Goal: Information Seeking & Learning: Learn about a topic

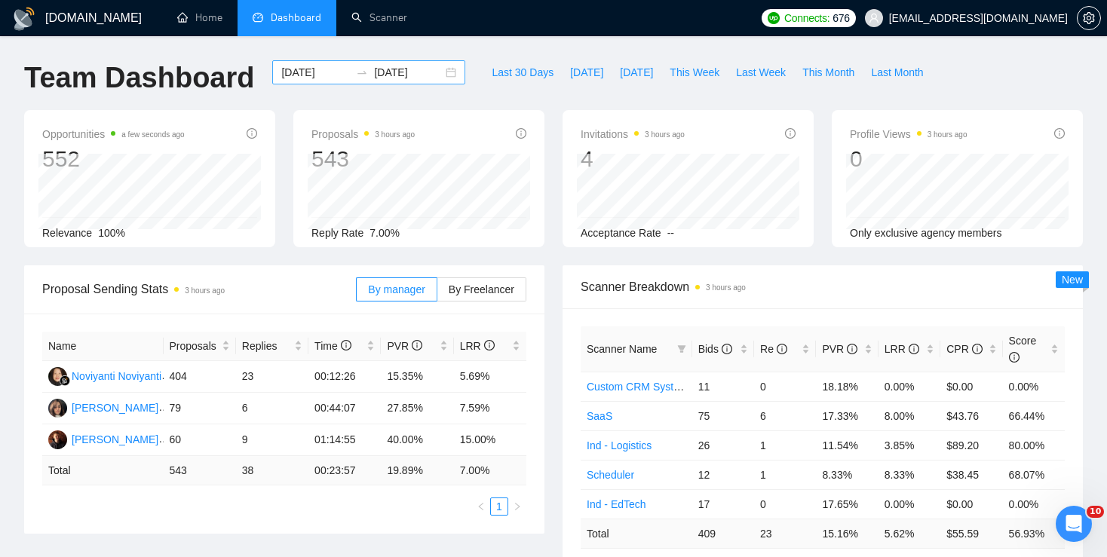
click at [437, 65] on div "[DATE] [DATE]" at bounding box center [368, 72] width 193 height 24
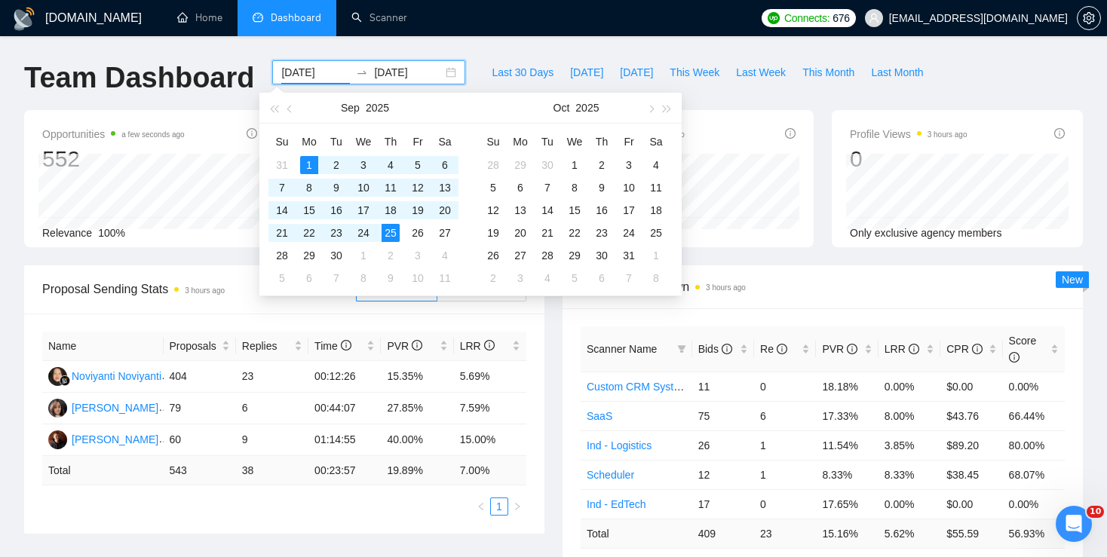
type input "[DATE]"
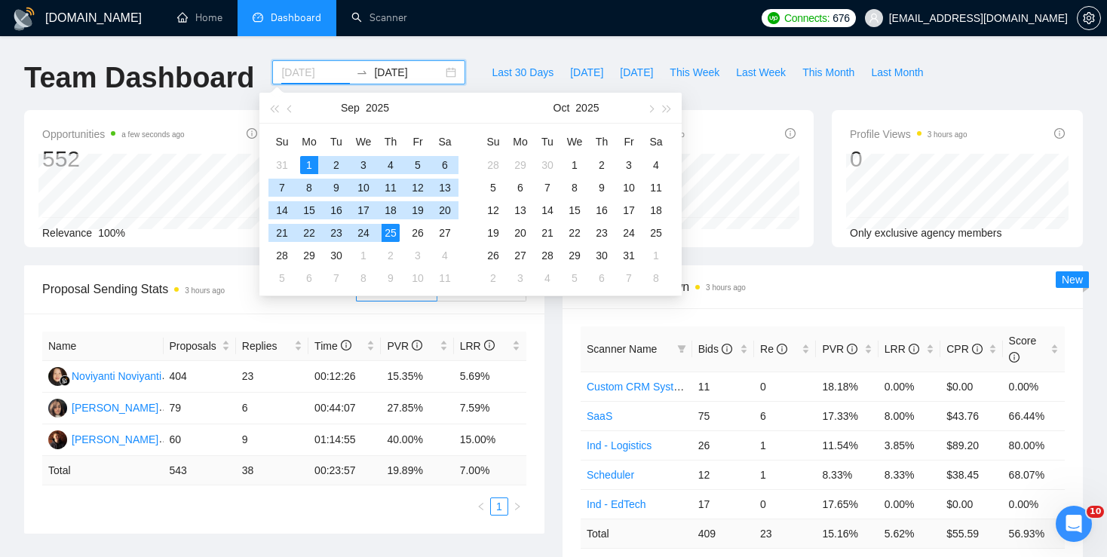
click at [306, 167] on div "1" at bounding box center [309, 165] width 18 height 18
type input "[DATE]"
click at [416, 235] on div "26" at bounding box center [418, 233] width 18 height 18
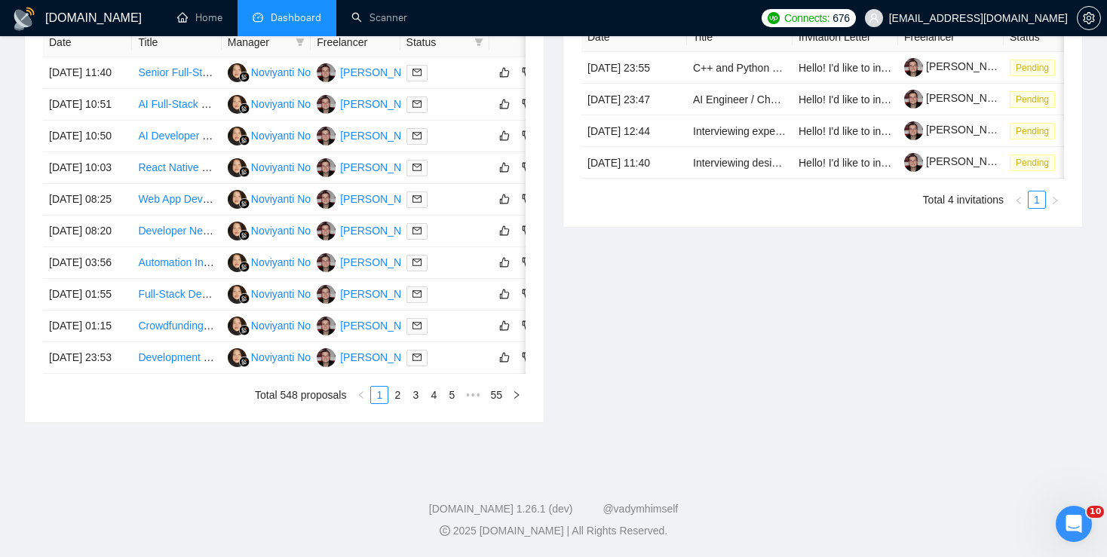
scroll to position [784, 0]
click at [433, 404] on link "4" at bounding box center [433, 395] width 17 height 17
click at [398, 404] on link "3" at bounding box center [397, 395] width 17 height 17
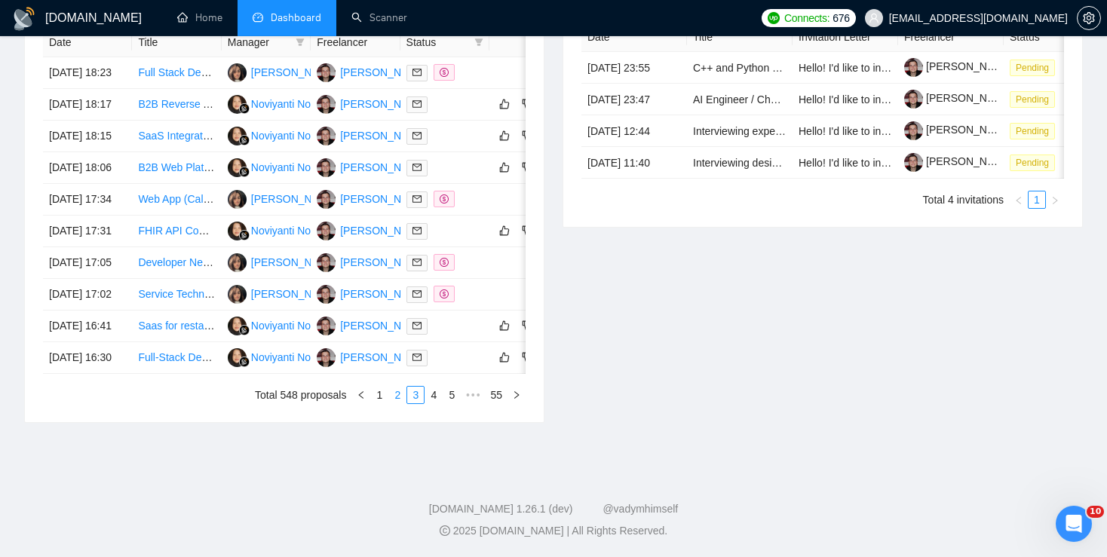
click at [398, 404] on link "2" at bounding box center [397, 395] width 17 height 17
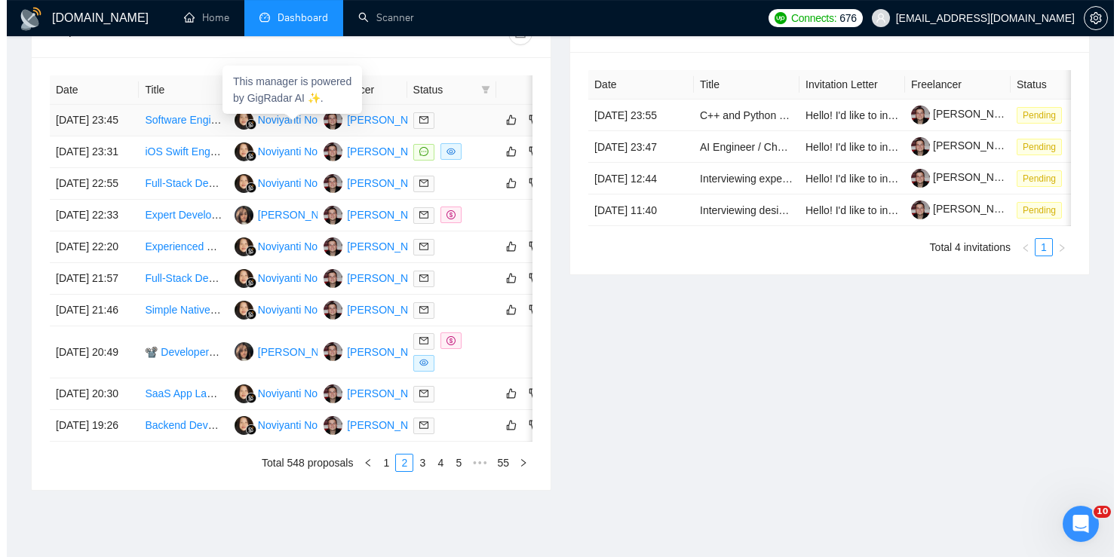
scroll to position [611, 0]
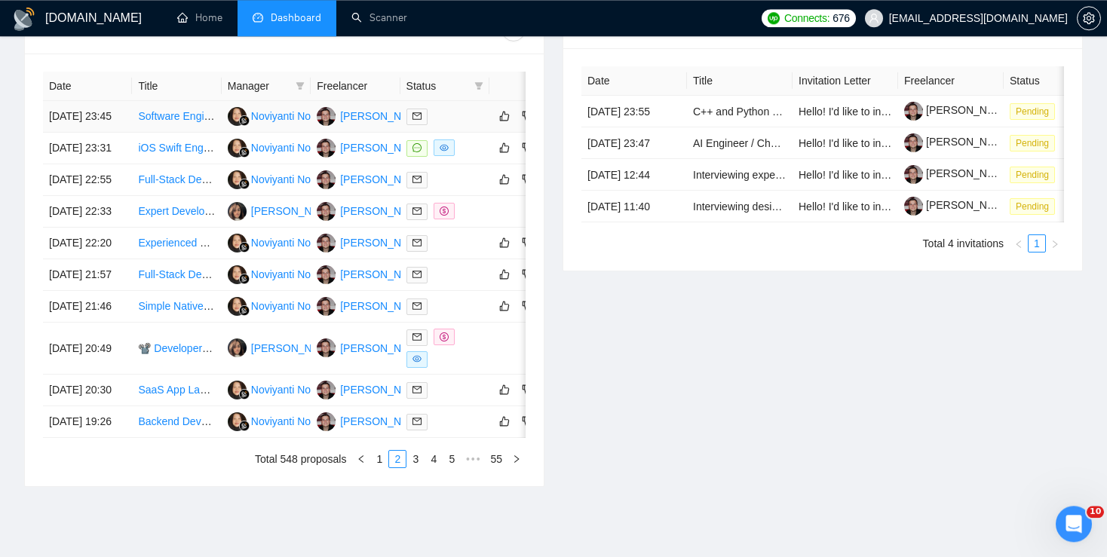
click at [173, 121] on link "Software Engineer" at bounding box center [181, 116] width 87 height 12
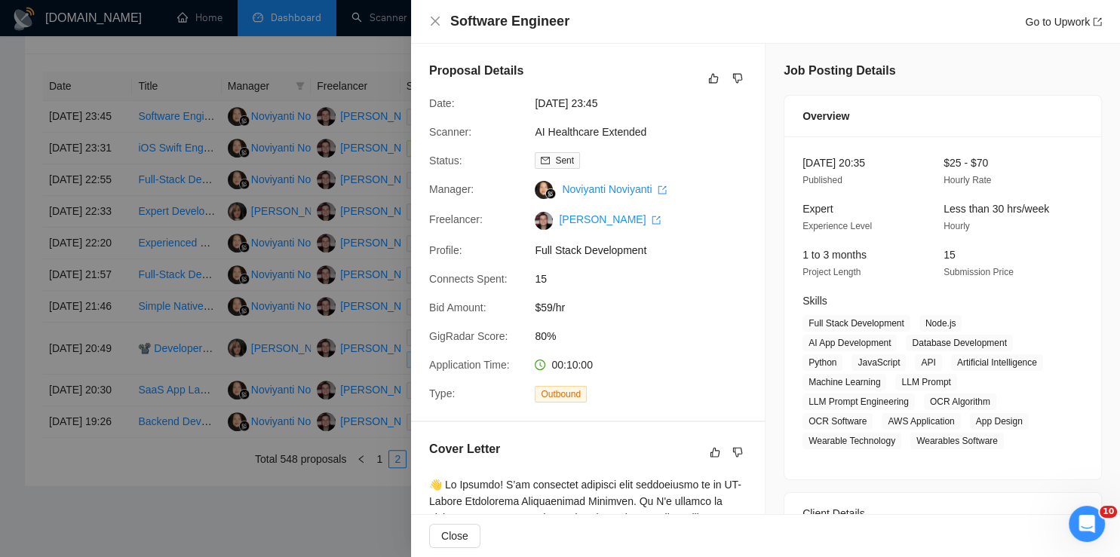
click at [183, 188] on div at bounding box center [560, 278] width 1120 height 557
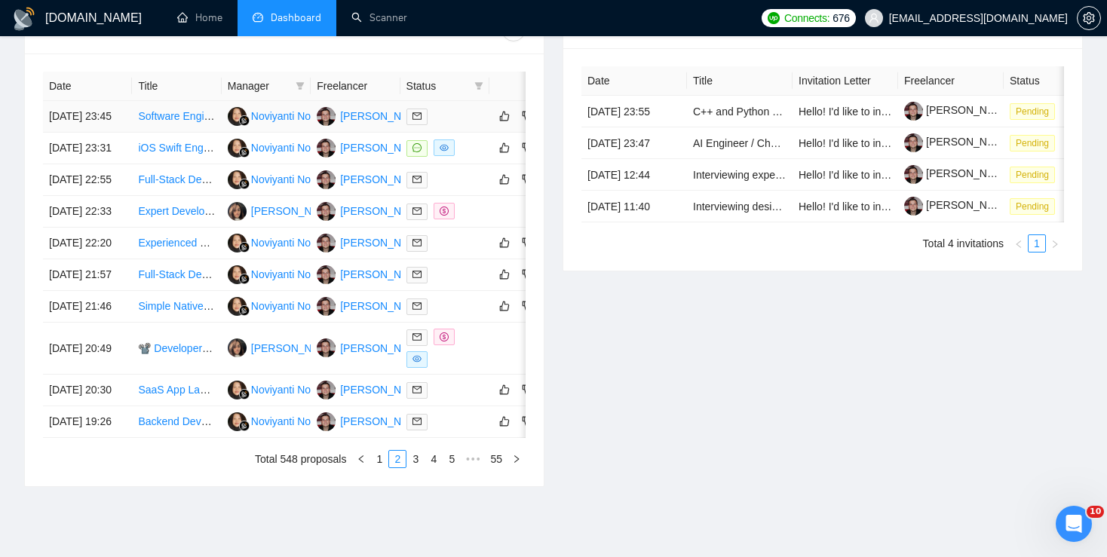
click at [179, 119] on link "Software Engineer" at bounding box center [181, 116] width 87 height 12
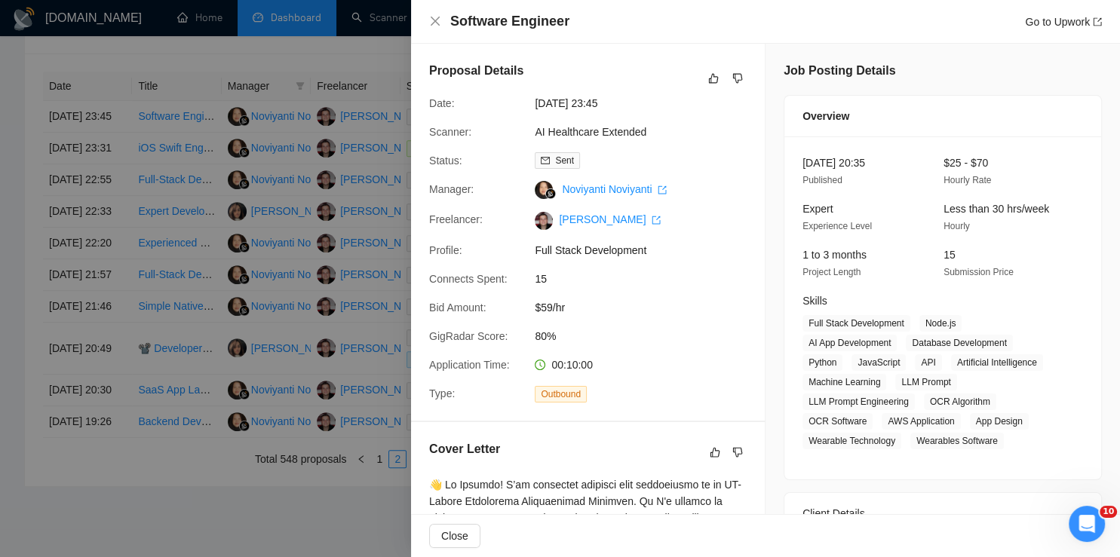
click at [302, 271] on div at bounding box center [560, 278] width 1120 height 557
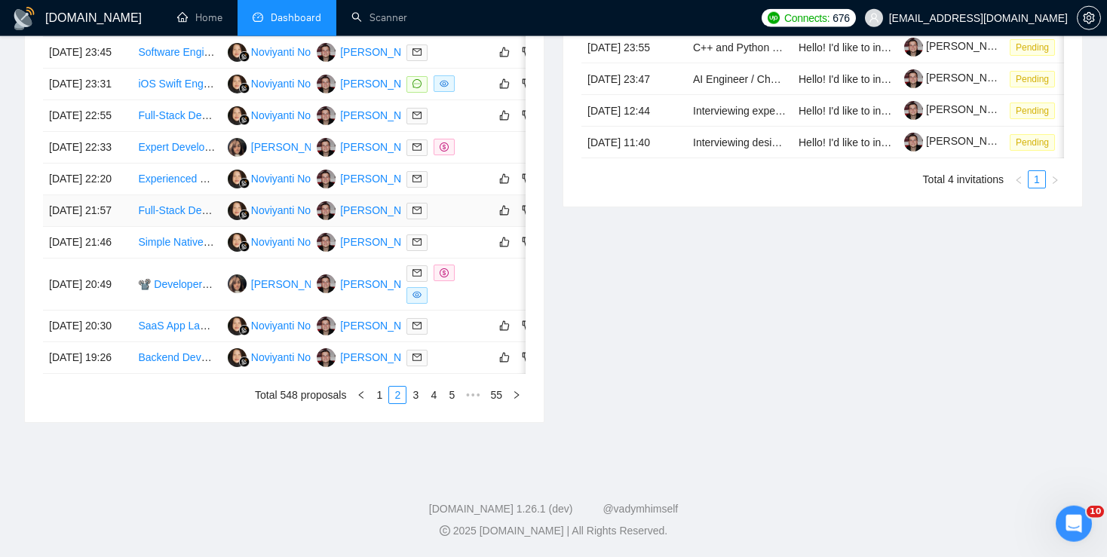
scroll to position [787, 0]
click at [379, 404] on link "1" at bounding box center [379, 395] width 17 height 17
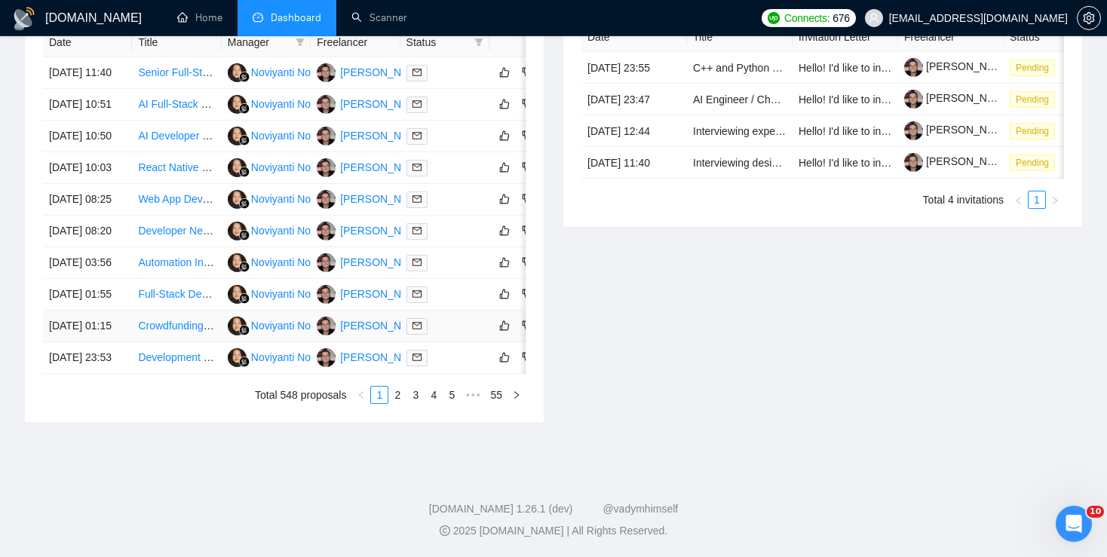
scroll to position [763, 0]
click at [156, 332] on link "Crowdfunding Investment System Development in [GEOGRAPHIC_DATA]" at bounding box center [311, 326] width 347 height 12
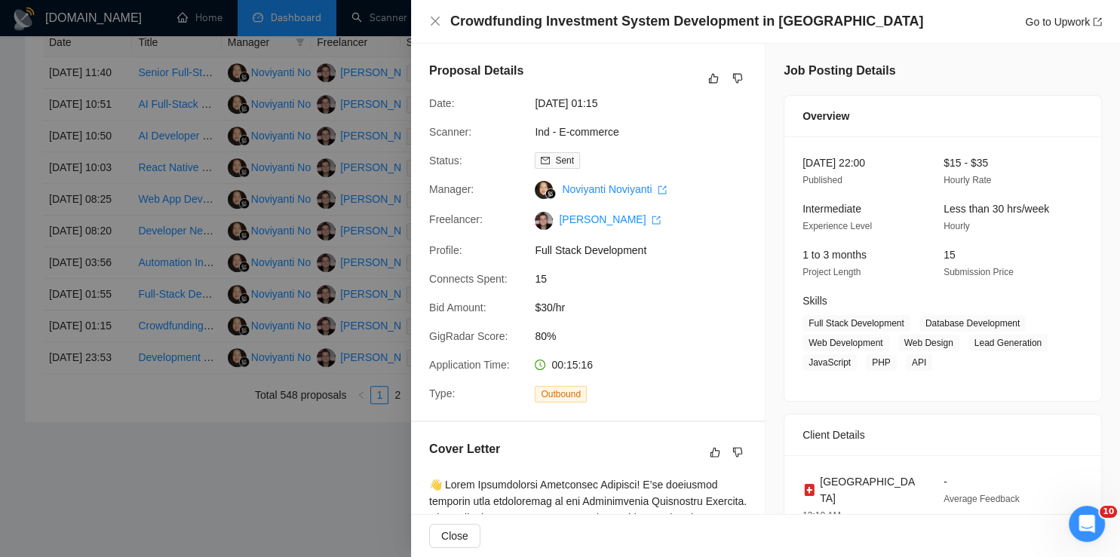
click at [140, 303] on div at bounding box center [560, 278] width 1120 height 557
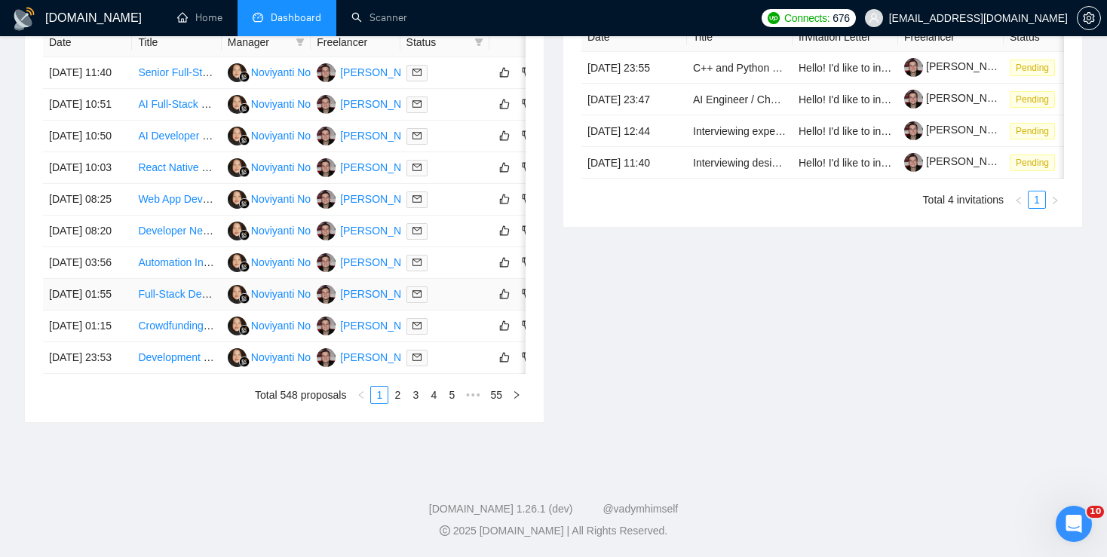
click at [150, 288] on link "Full-Stack Developer for Multi-Tenant SaaS Application" at bounding box center [266, 294] width 256 height 12
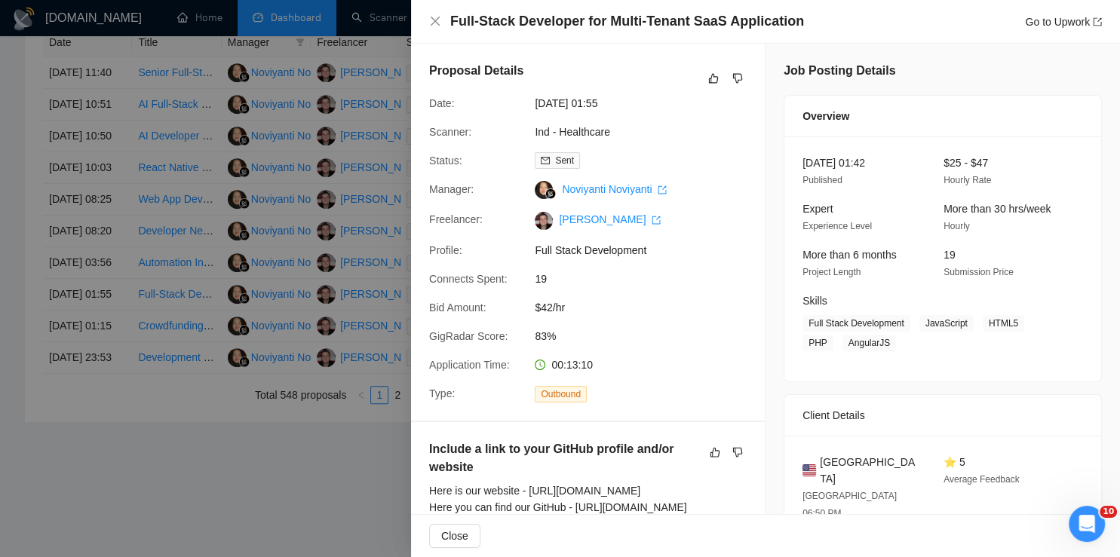
click at [152, 248] on div at bounding box center [560, 278] width 1120 height 557
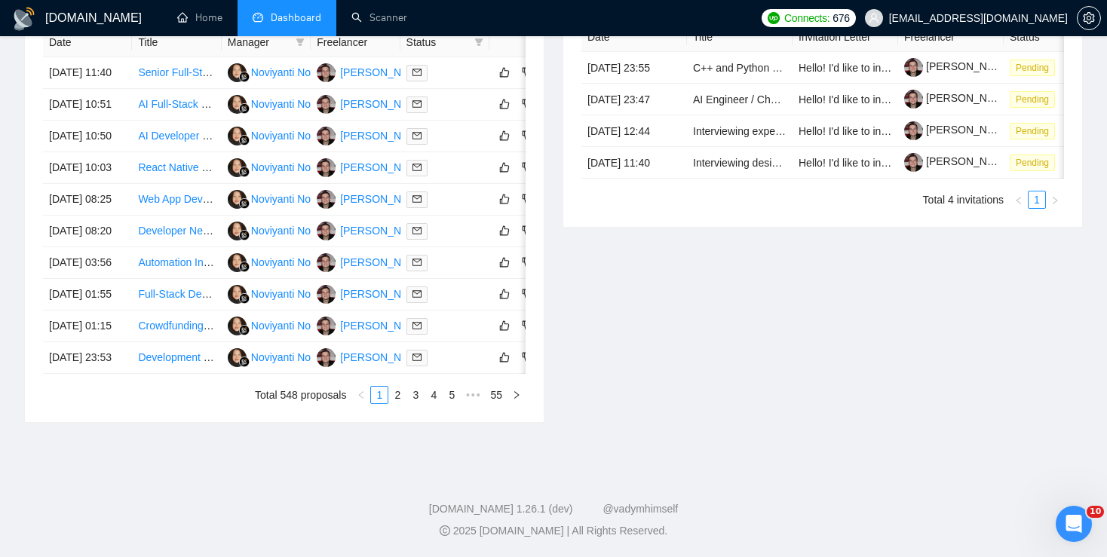
click at [152, 256] on link "Automation Integration for Medical Booking System" at bounding box center [258, 262] width 240 height 12
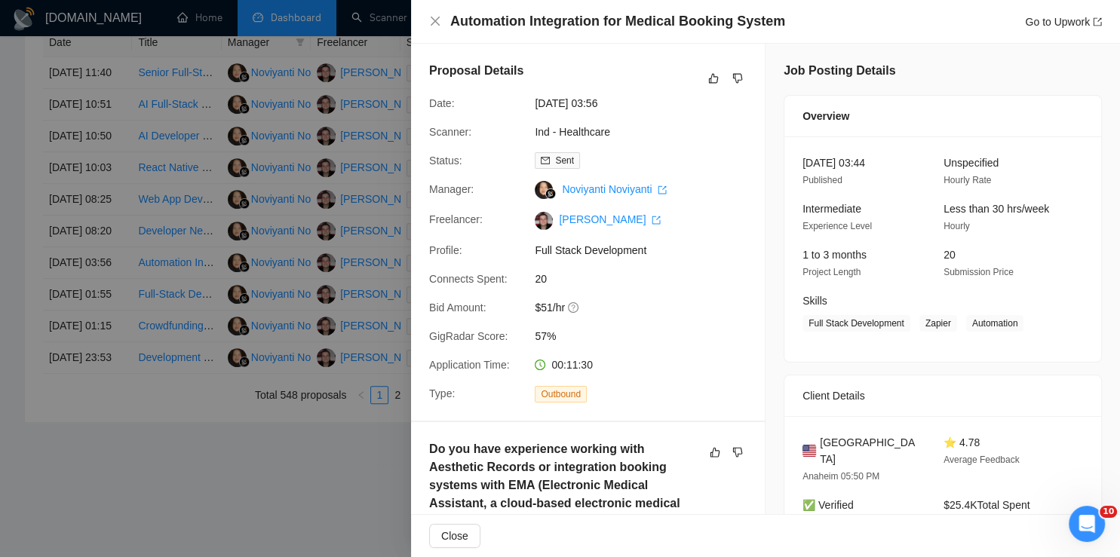
click at [204, 234] on div at bounding box center [560, 278] width 1120 height 557
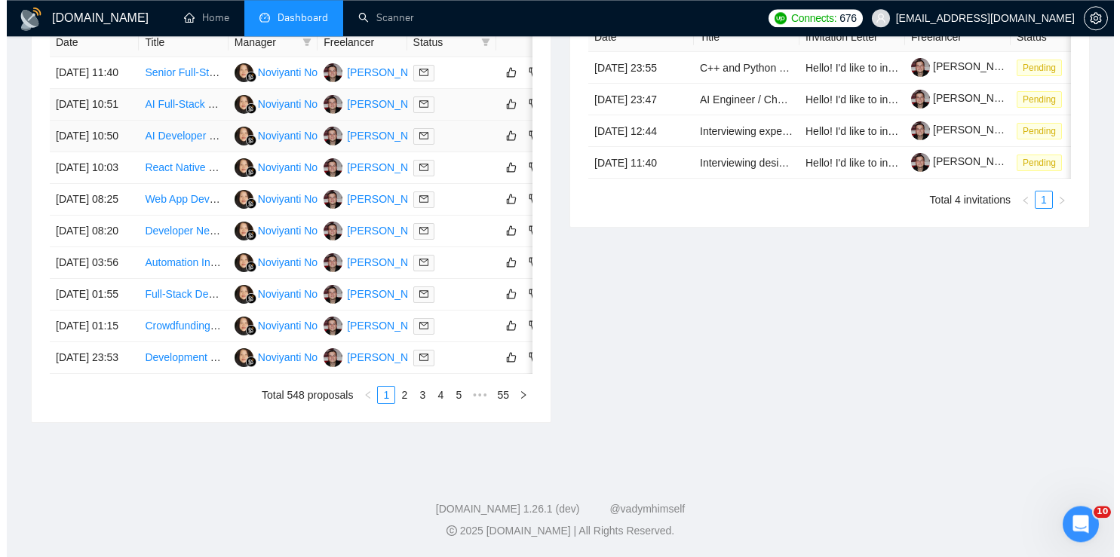
scroll to position [677, 0]
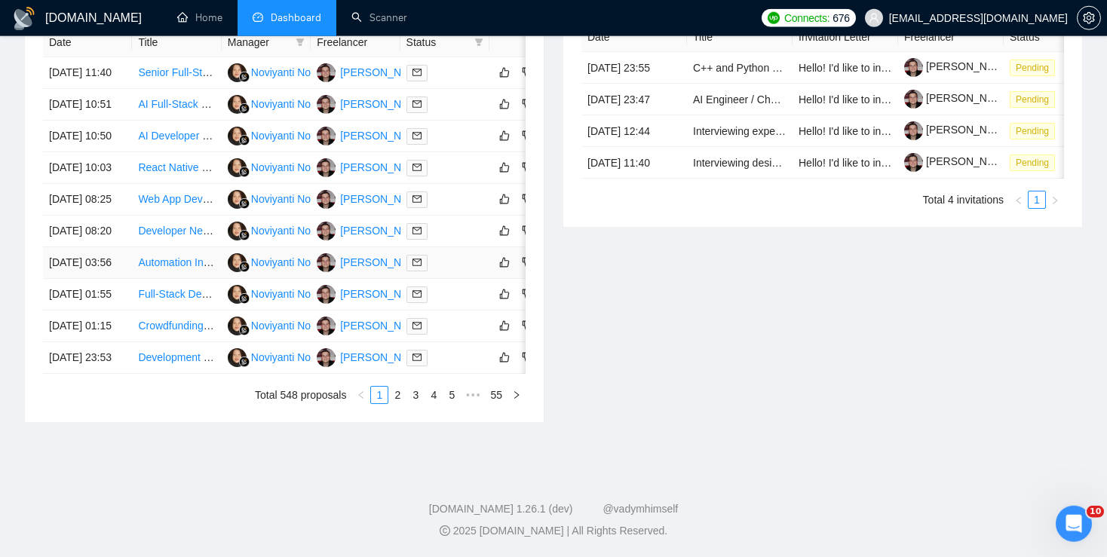
click at [164, 269] on link "Automation Integration for Medical Booking System" at bounding box center [258, 262] width 240 height 12
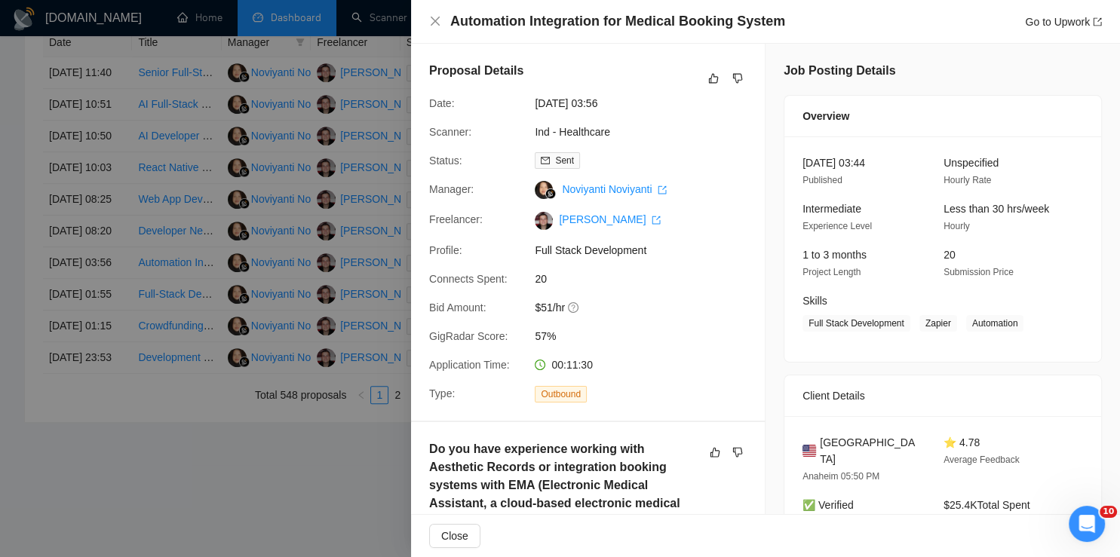
click at [158, 269] on div at bounding box center [560, 278] width 1120 height 557
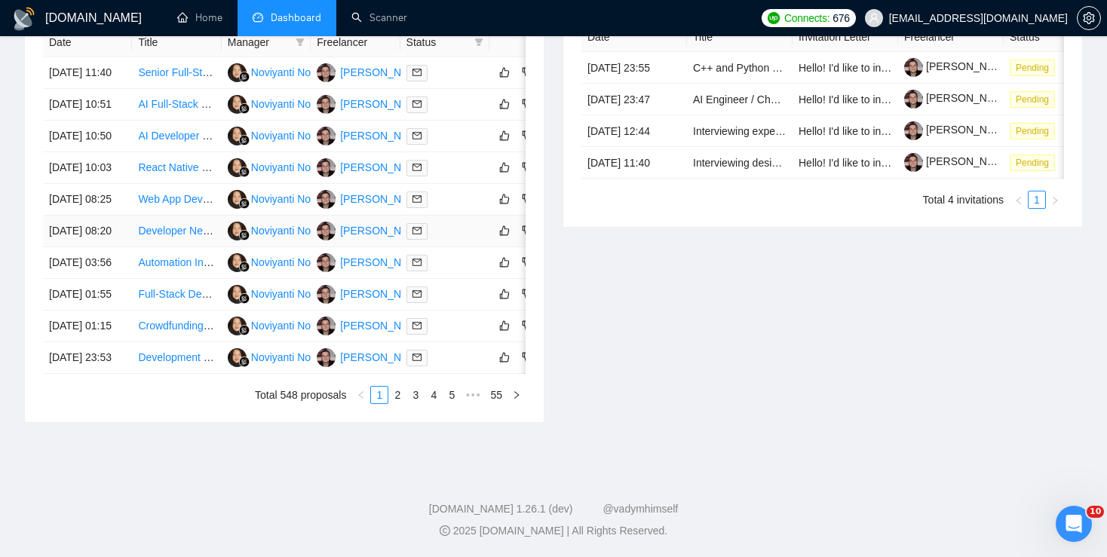
click at [152, 237] on link "Developer Needed for Optometry Contractor App and Website" at bounding box center [283, 231] width 290 height 12
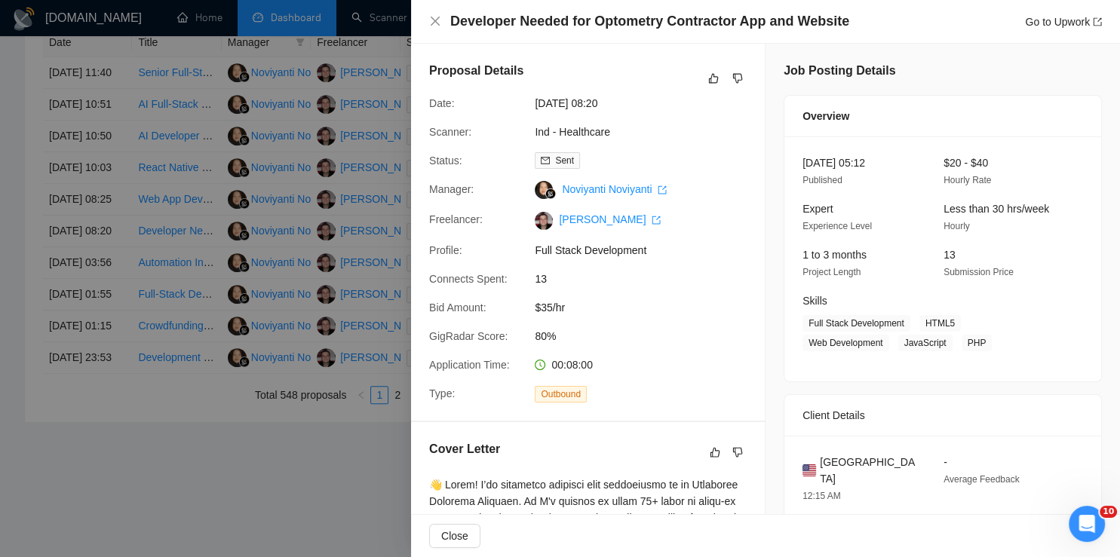
click at [214, 261] on div at bounding box center [560, 278] width 1120 height 557
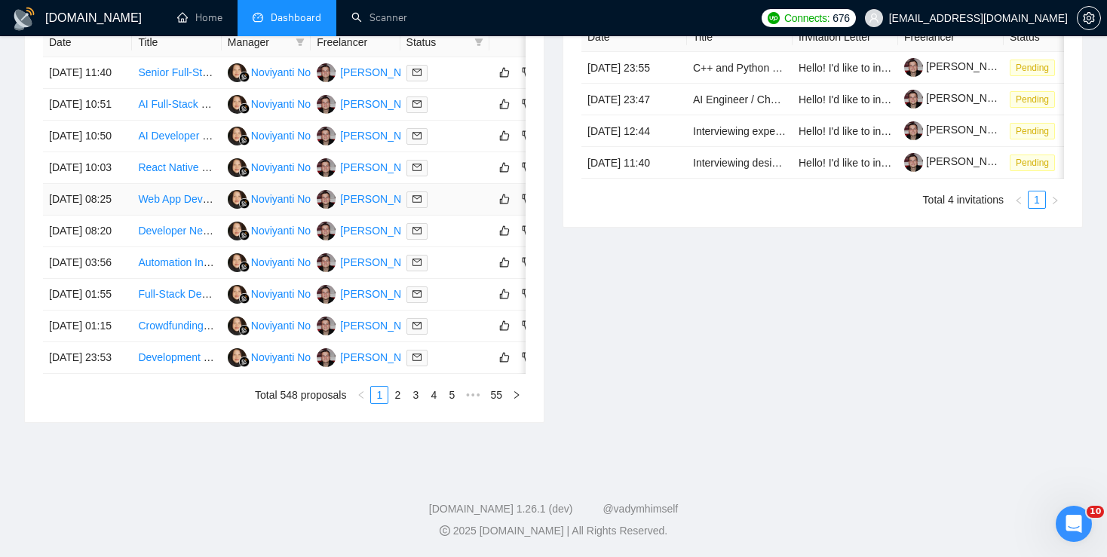
click at [160, 205] on link "Web App Development for Retreat Marketplace MVP" at bounding box center [261, 199] width 247 height 12
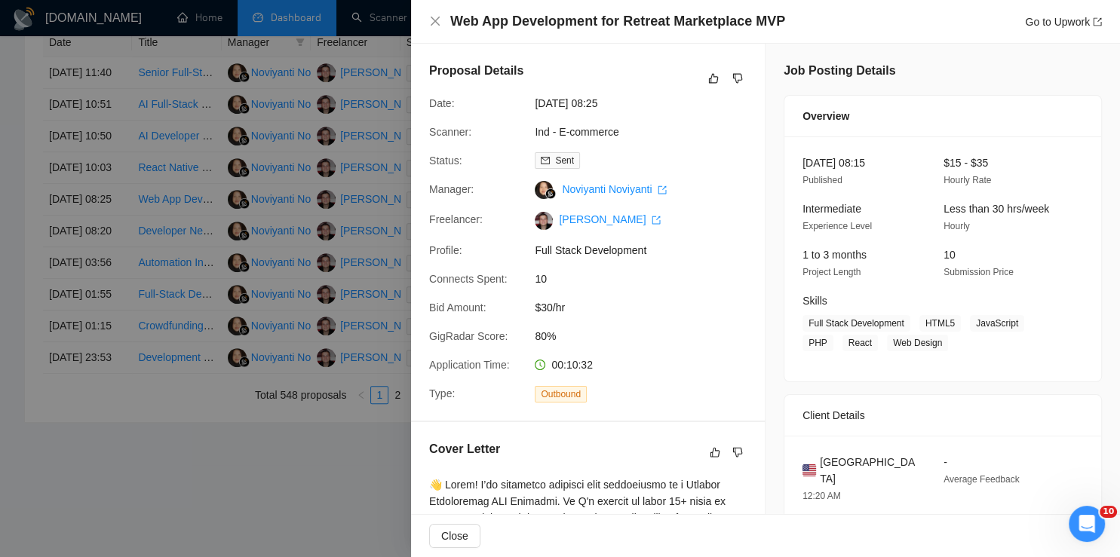
click at [162, 266] on div at bounding box center [560, 278] width 1120 height 557
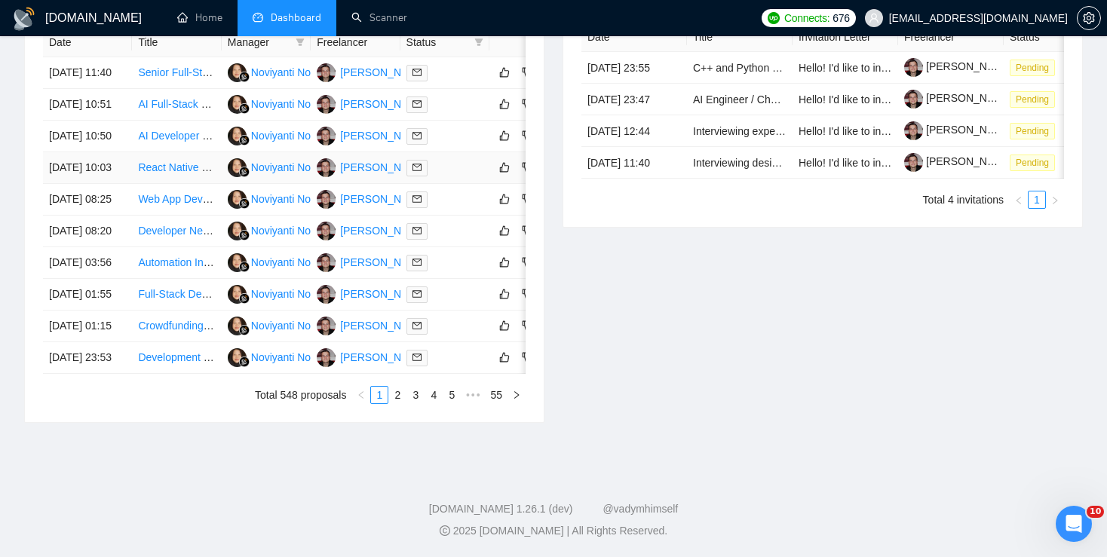
click at [159, 173] on link "React Native Dev to Build Police Prep App w/ AI + Stripe (Badge Bound)" at bounding box center [307, 167] width 338 height 12
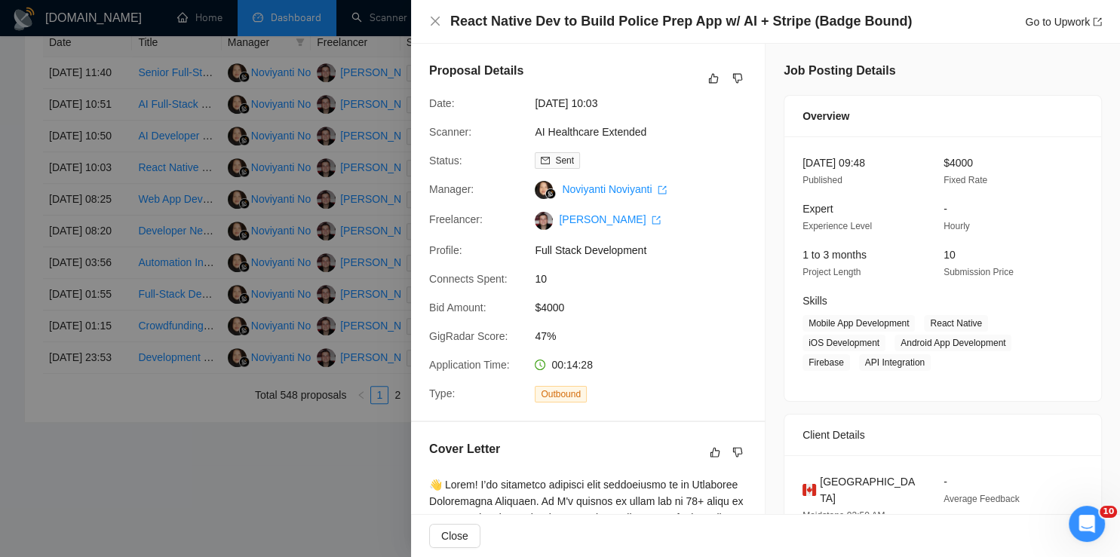
click at [135, 213] on div at bounding box center [560, 278] width 1120 height 557
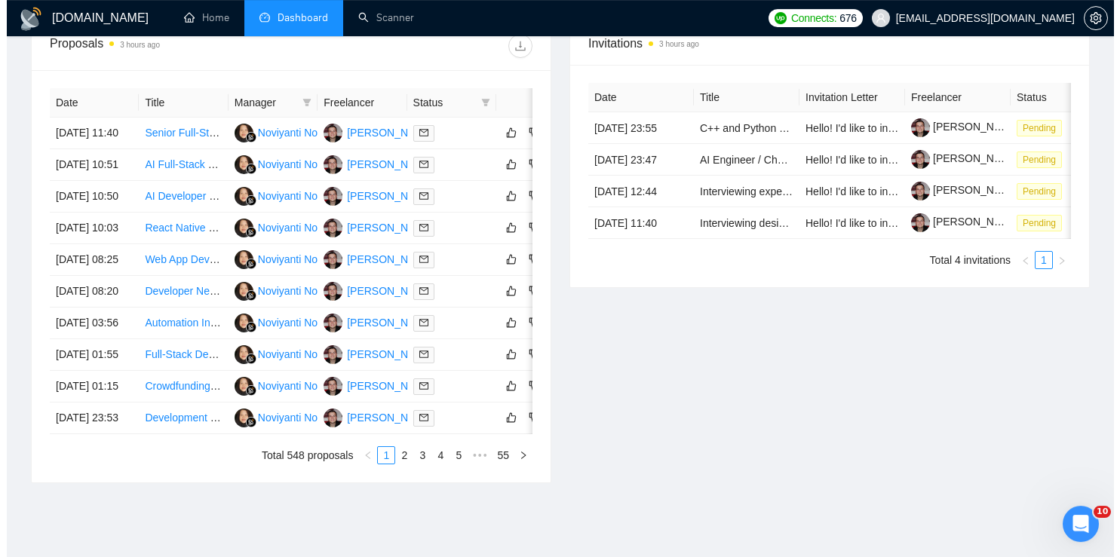
scroll to position [591, 0]
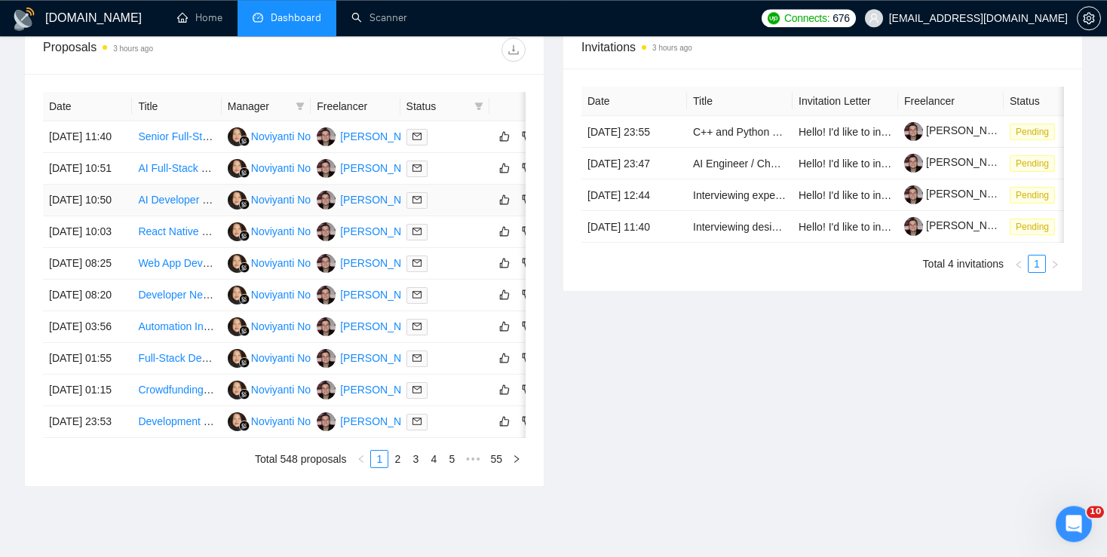
click at [161, 206] on link "AI Developer for Cross-Platform Food Calorie Scanner" at bounding box center [265, 200] width 255 height 12
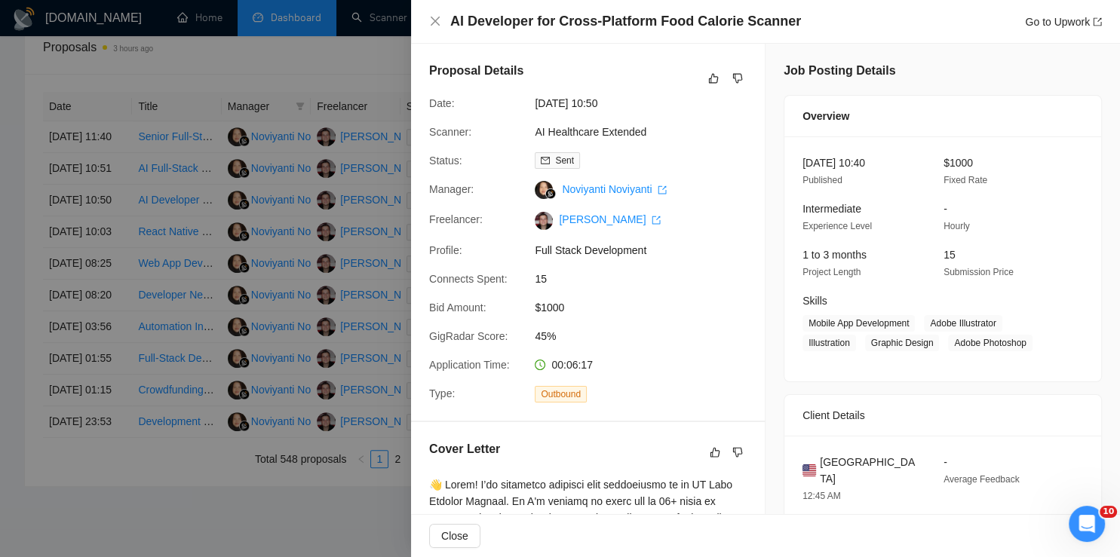
click at [151, 275] on div at bounding box center [560, 278] width 1120 height 557
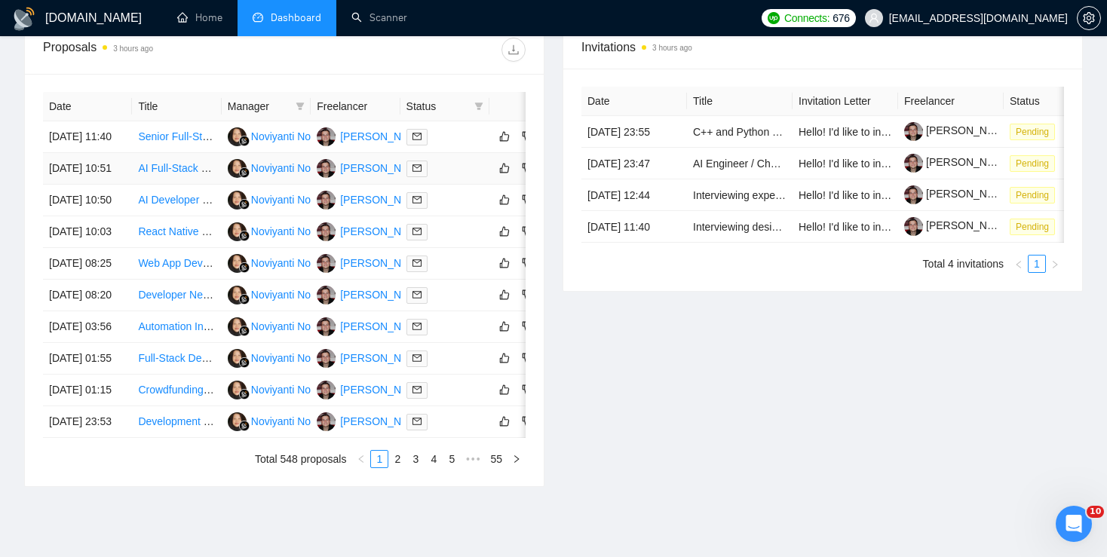
click at [156, 174] on link "AI Full-Stack Developer for Chatbot Integration" at bounding box center [247, 168] width 219 height 12
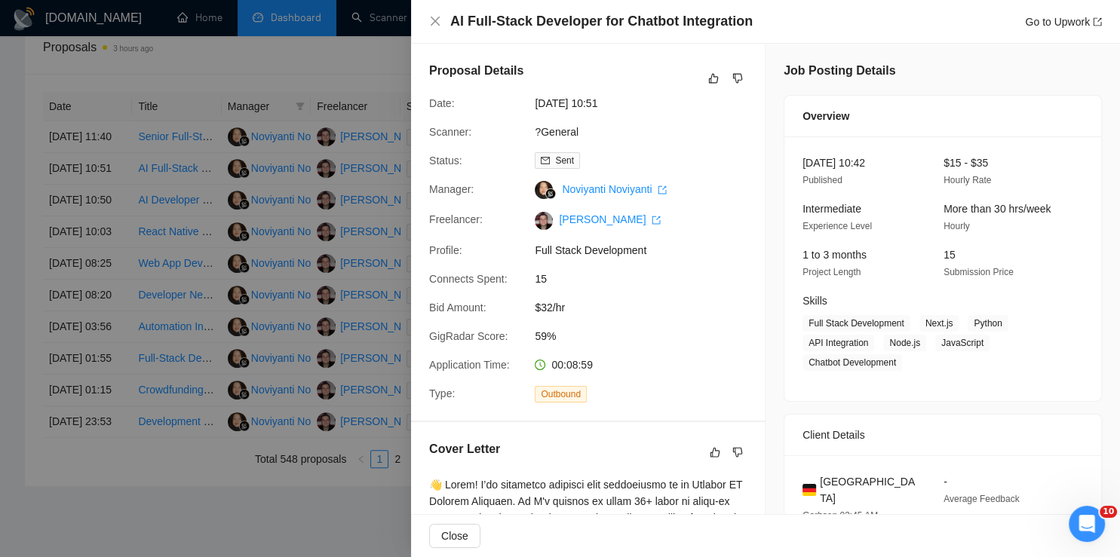
click at [126, 199] on div at bounding box center [560, 278] width 1120 height 557
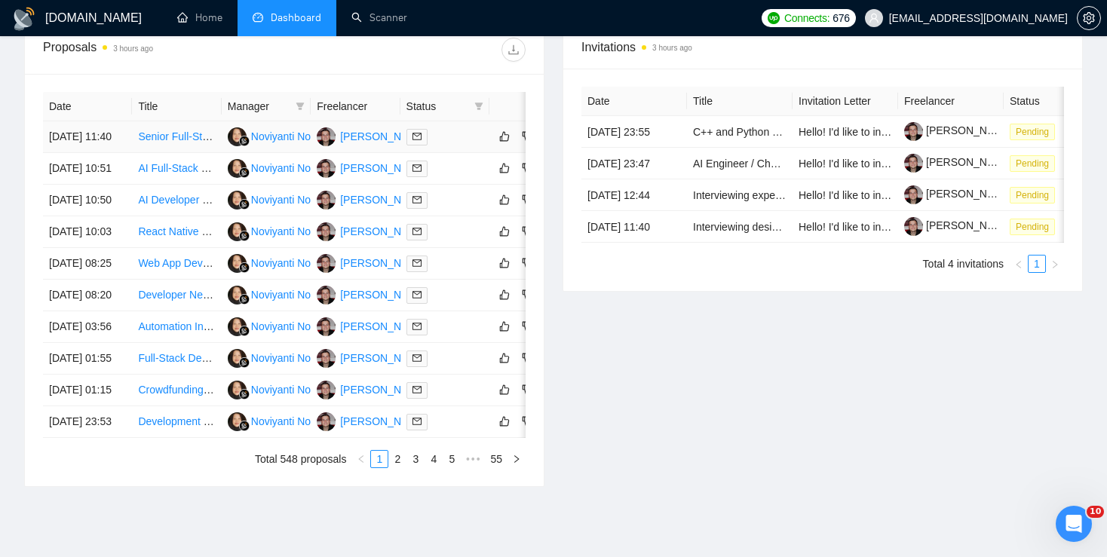
click at [161, 143] on link "Senior Full-Stack Developer (Flutter + Python/FastAPI)" at bounding box center [266, 136] width 256 height 12
